Goal: Task Accomplishment & Management: Use online tool/utility

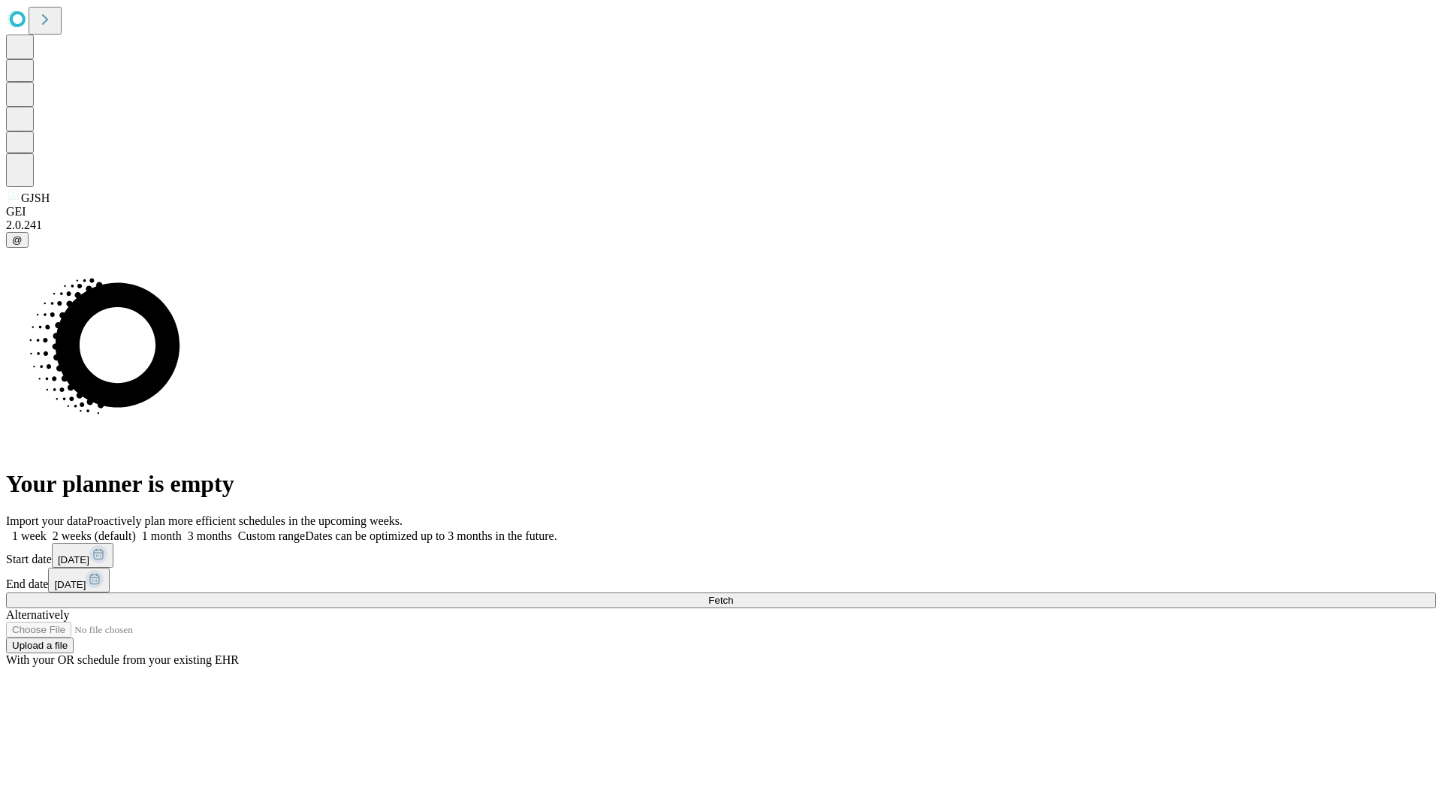
click at [733, 595] on span "Fetch" at bounding box center [720, 600] width 25 height 11
